Goal: Transaction & Acquisition: Purchase product/service

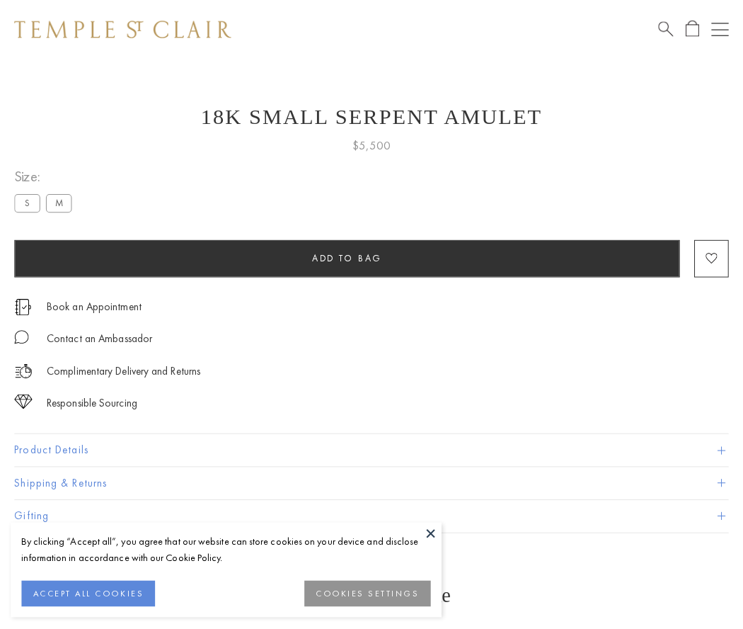
scroll to position [57, 0]
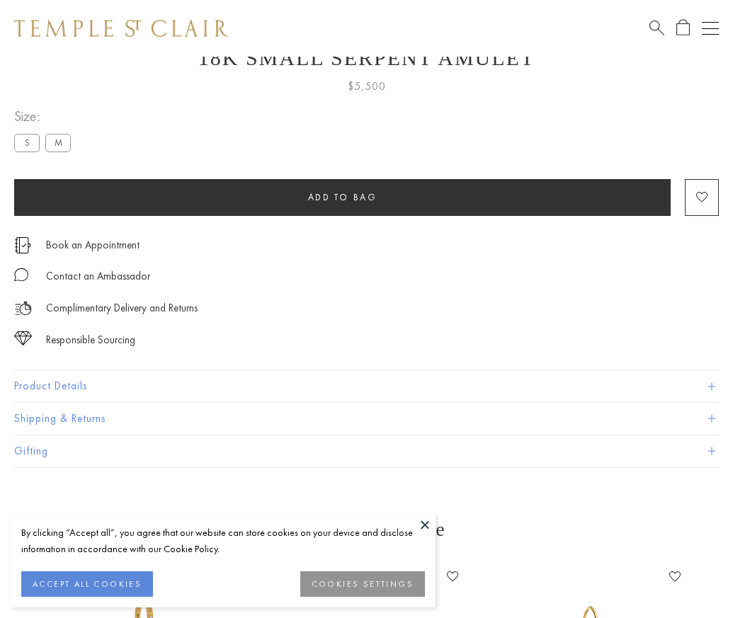
click at [342, 197] on span "Add to bag" at bounding box center [342, 197] width 69 height 12
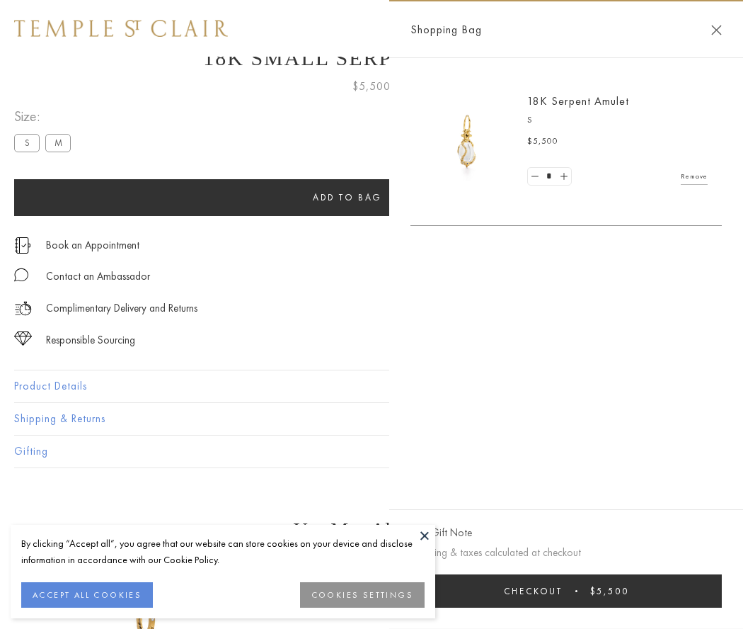
click at [566, 591] on button "Checkout $5,500" at bounding box center [567, 590] width 312 height 33
